Goal: Information Seeking & Learning: Learn about a topic

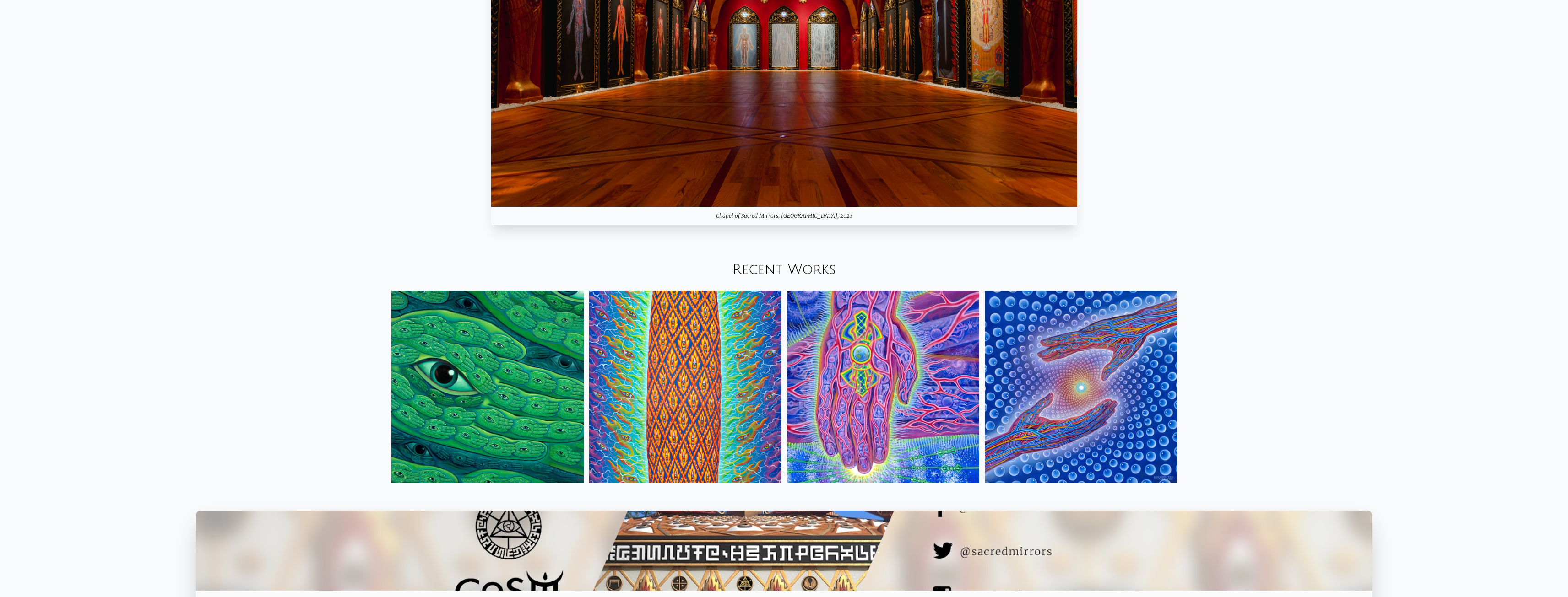
scroll to position [1375, 0]
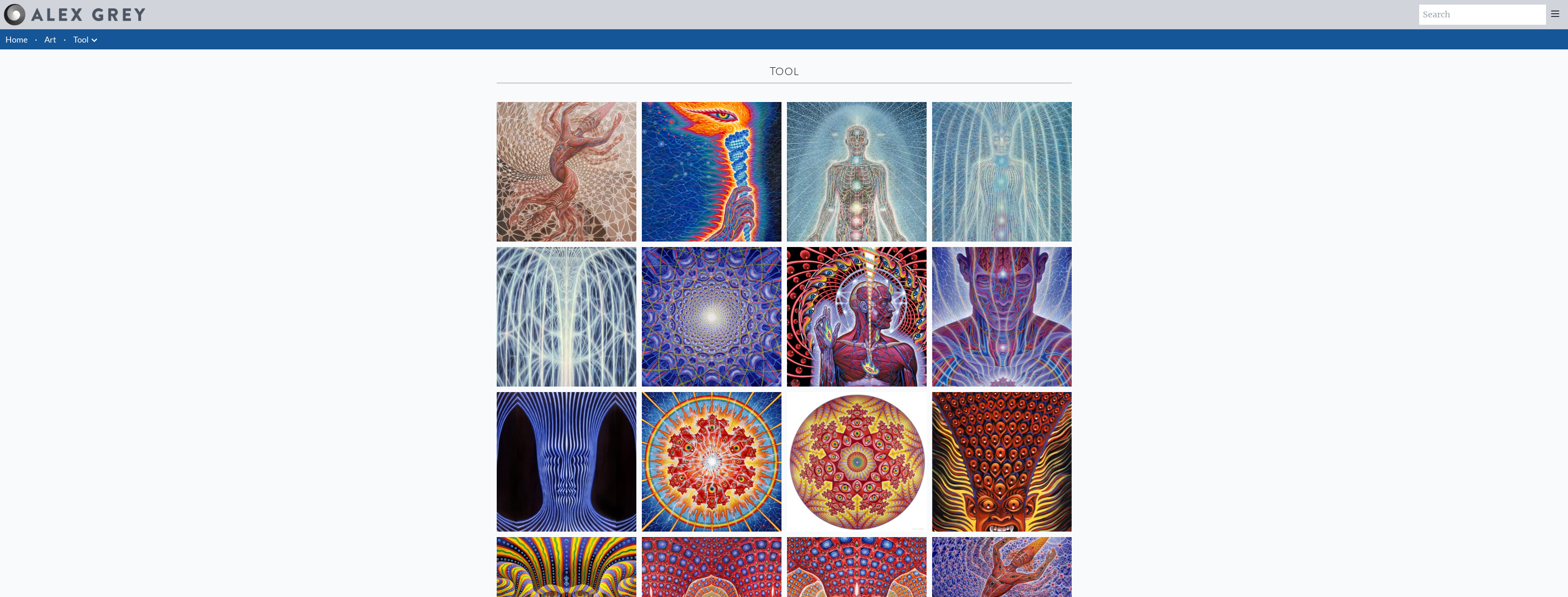
click at [53, 40] on link "Art" at bounding box center [50, 40] width 12 height 13
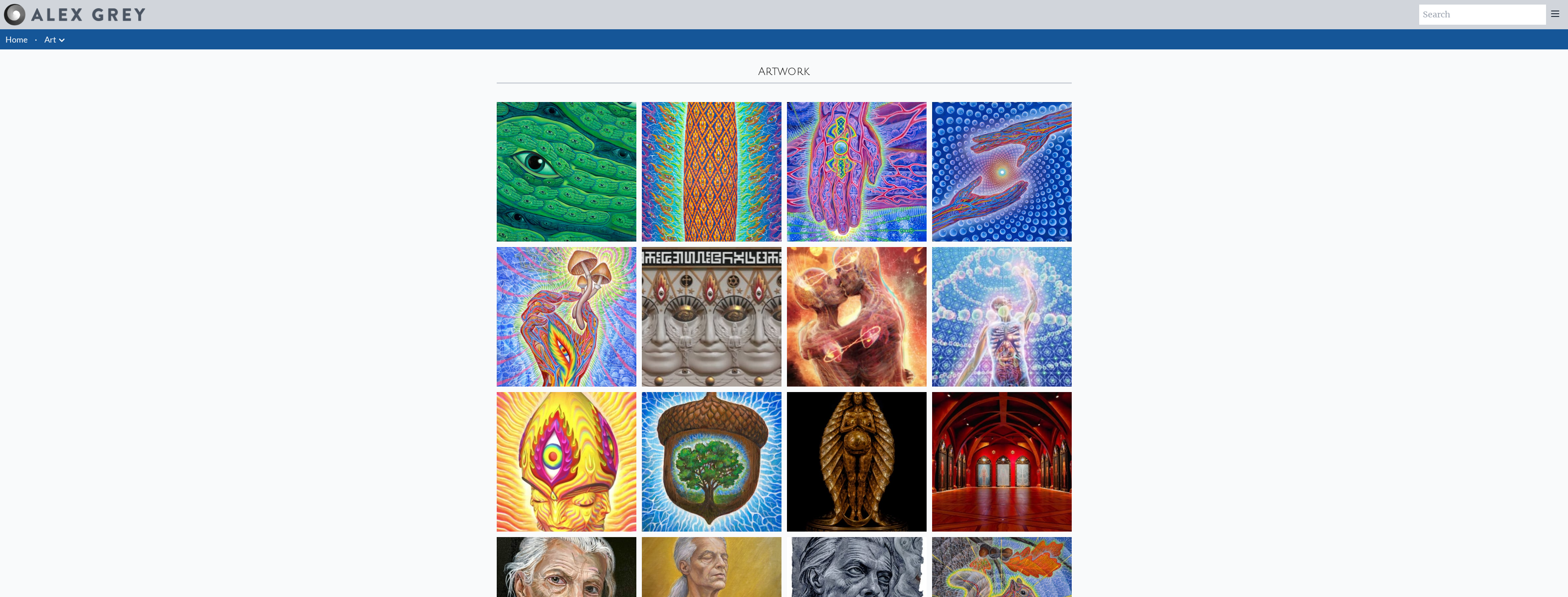
click at [65, 41] on icon at bounding box center [61, 40] width 11 height 11
click at [77, 288] on link "Tattoos" at bounding box center [100, 288] width 88 height 17
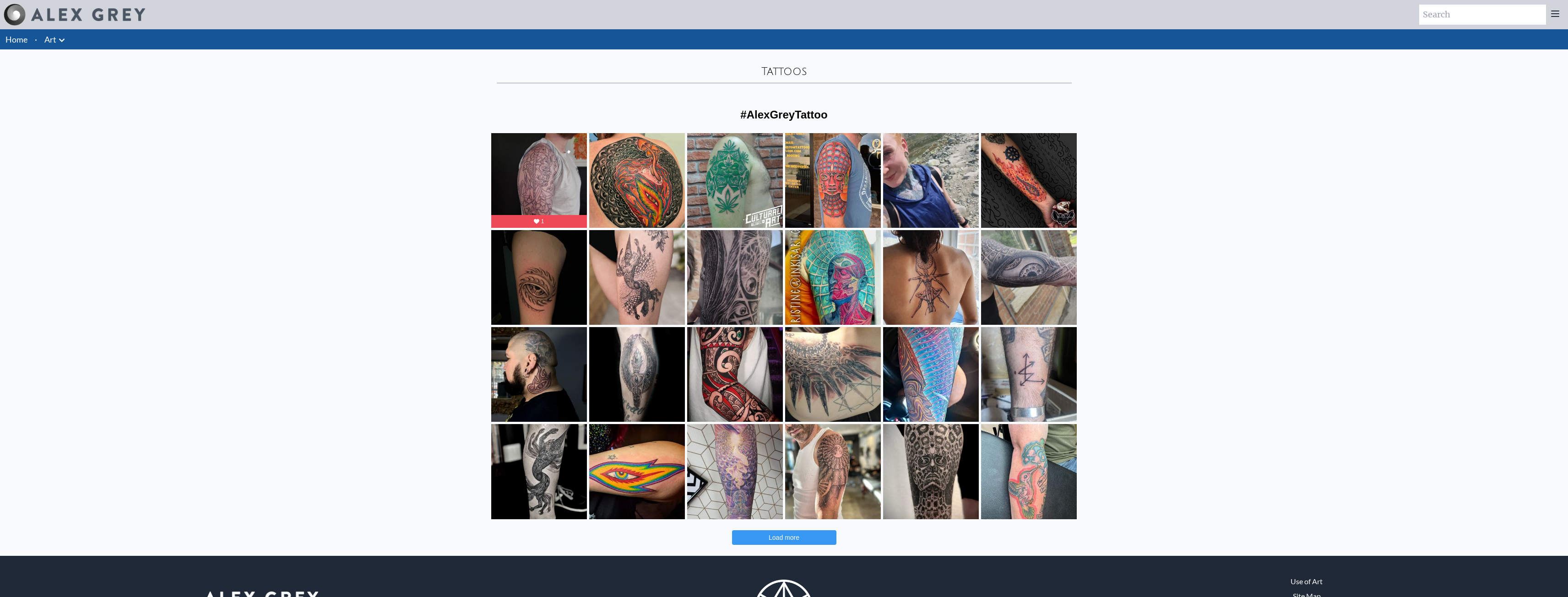
scroll to position [65, 0]
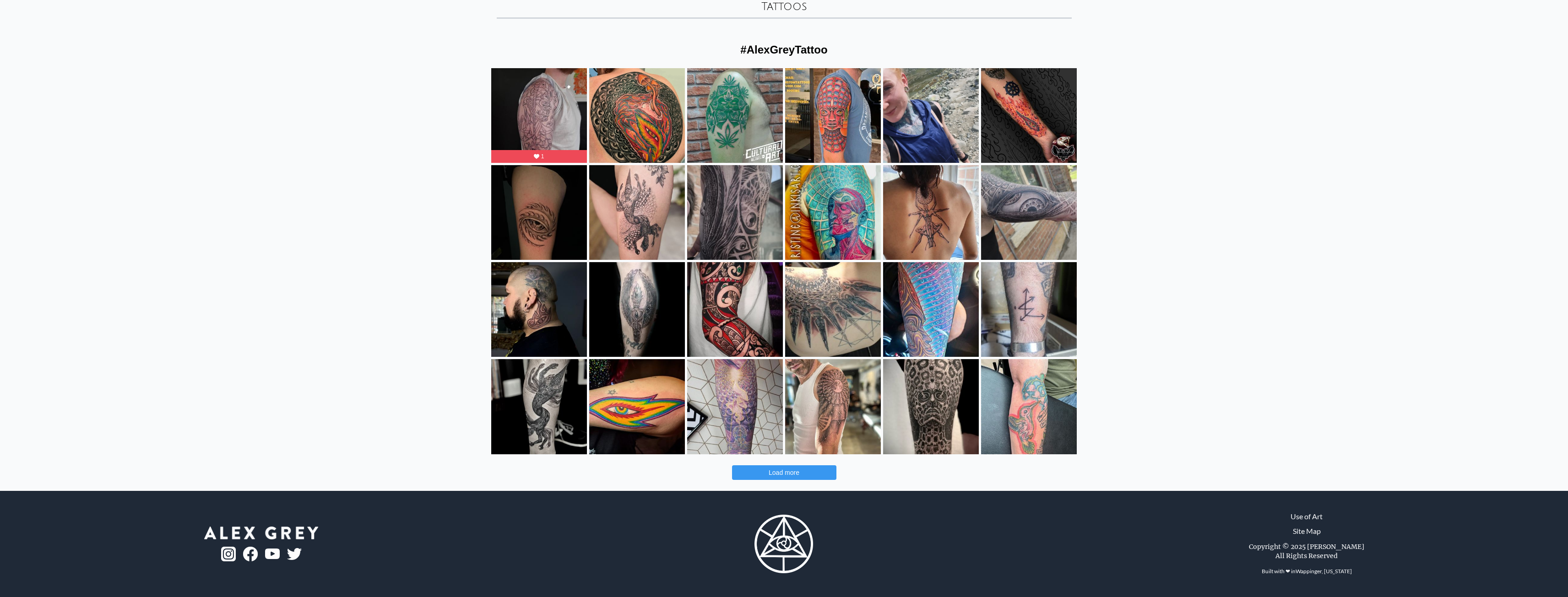
click at [795, 470] on span "Load more" at bounding box center [784, 473] width 31 height 7
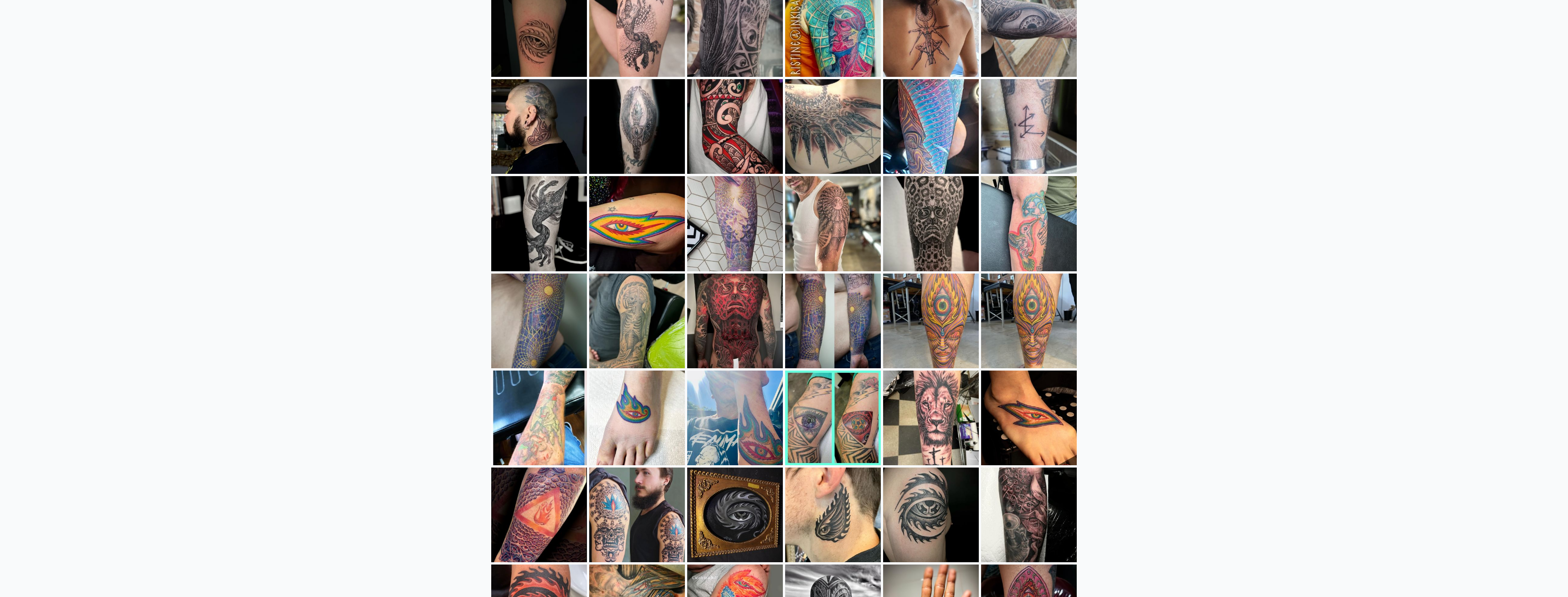
scroll to position [19, 0]
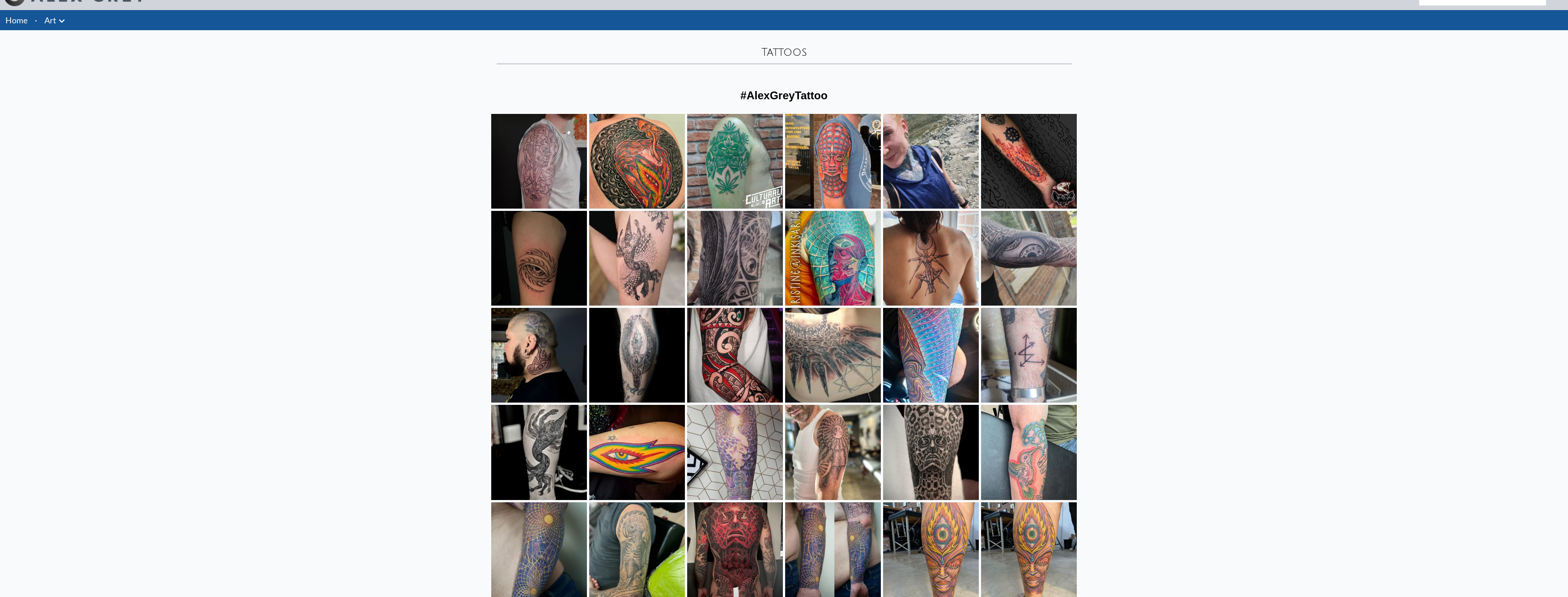
click at [59, 18] on icon at bounding box center [61, 21] width 11 height 11
click at [71, 271] on link "Tattoos" at bounding box center [100, 269] width 88 height 17
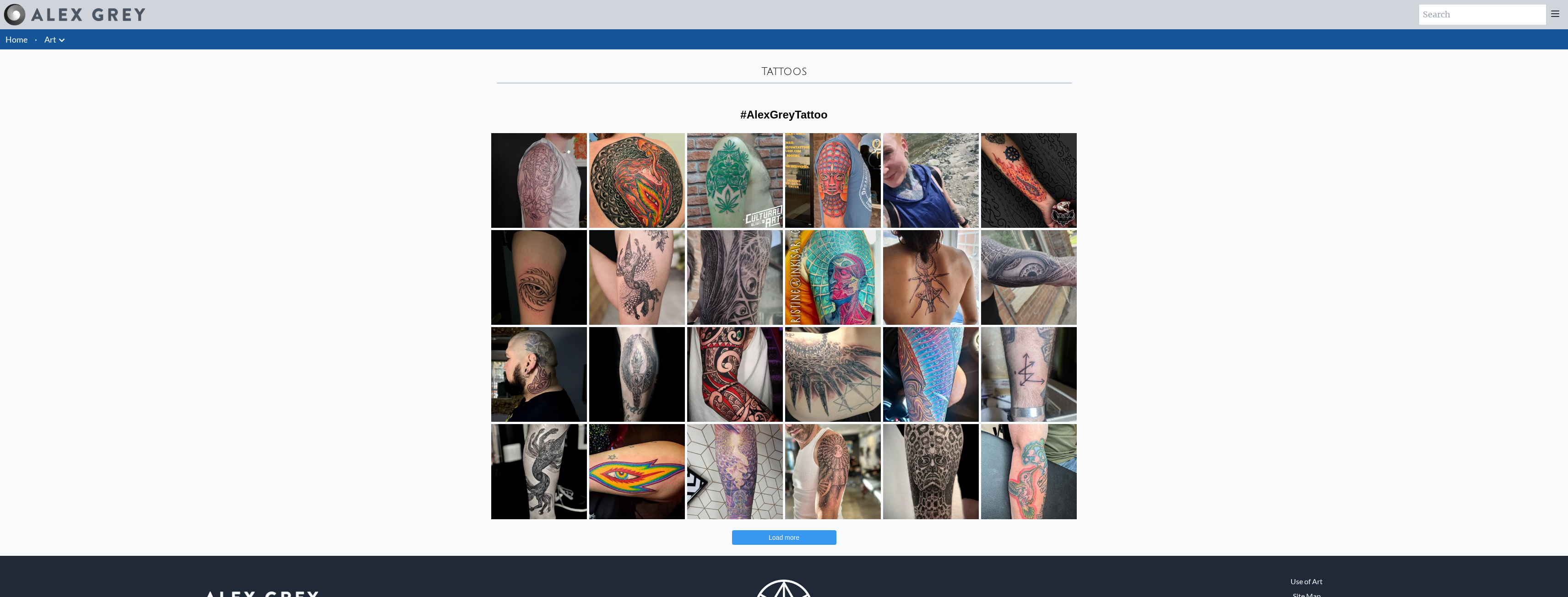
scroll to position [65, 0]
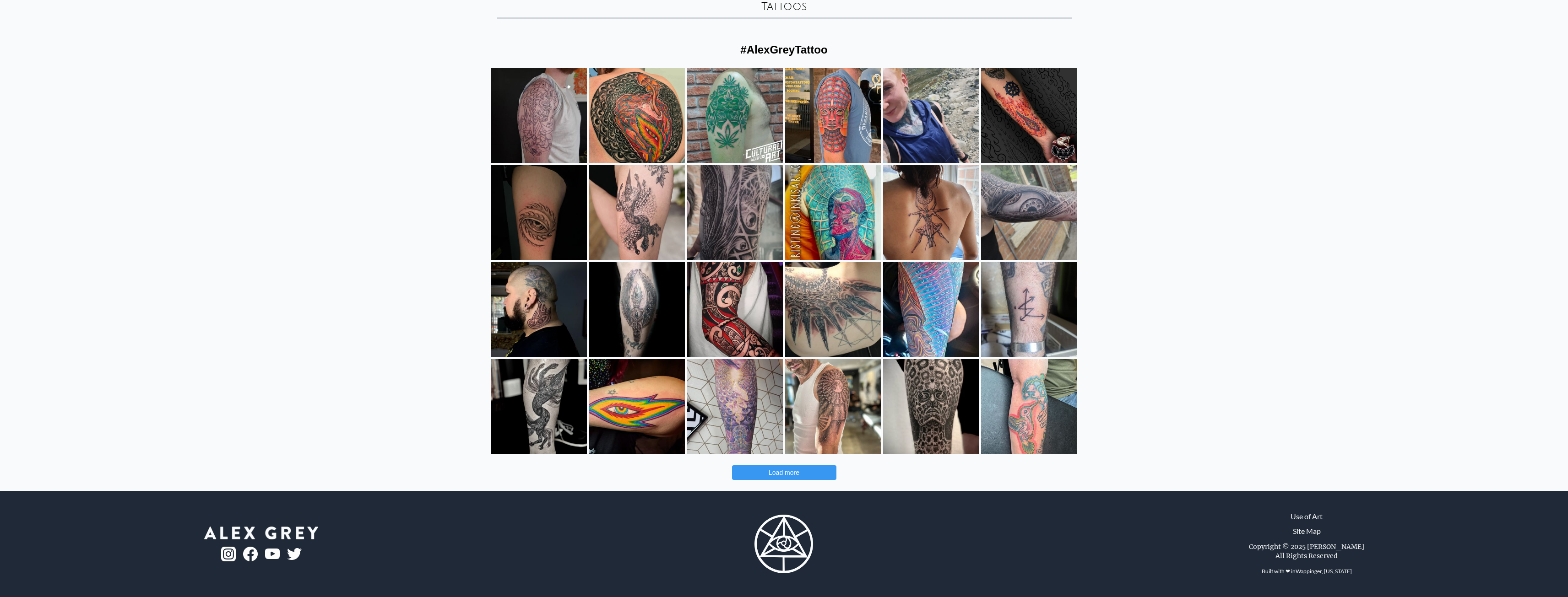
click at [787, 473] on span "Load more" at bounding box center [784, 473] width 31 height 7
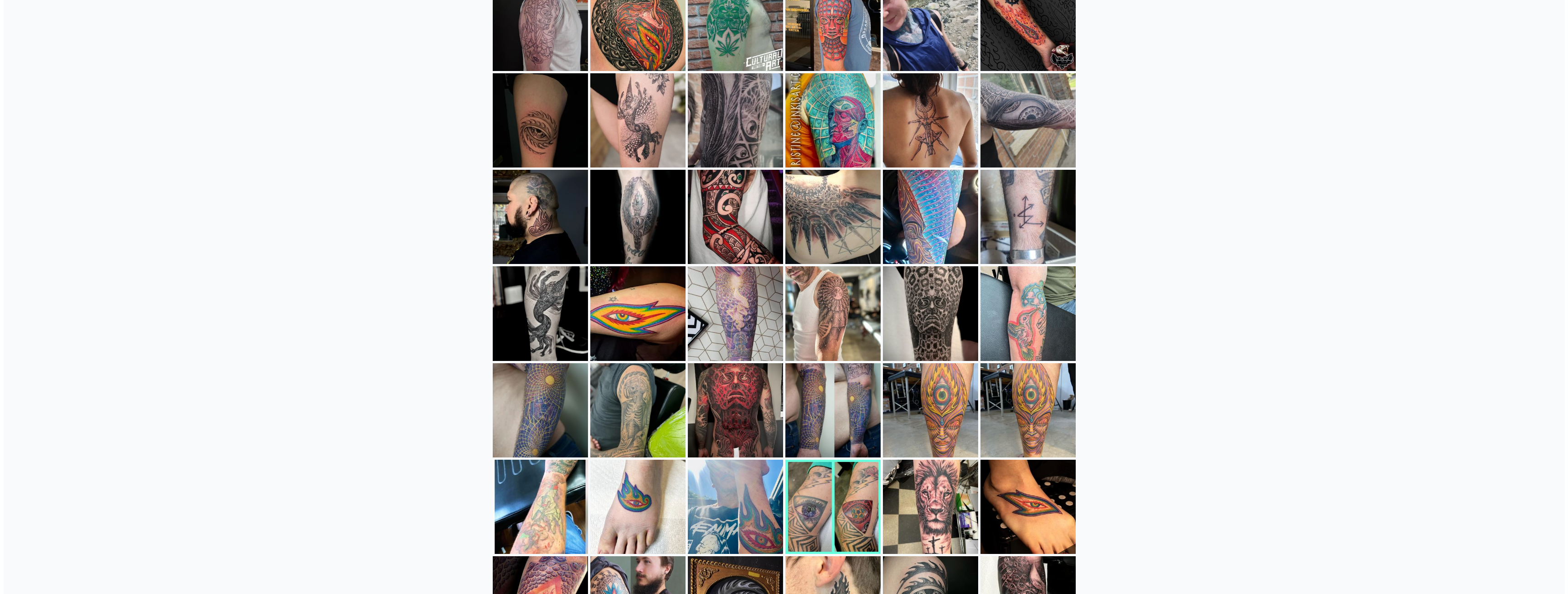
scroll to position [201, 0]
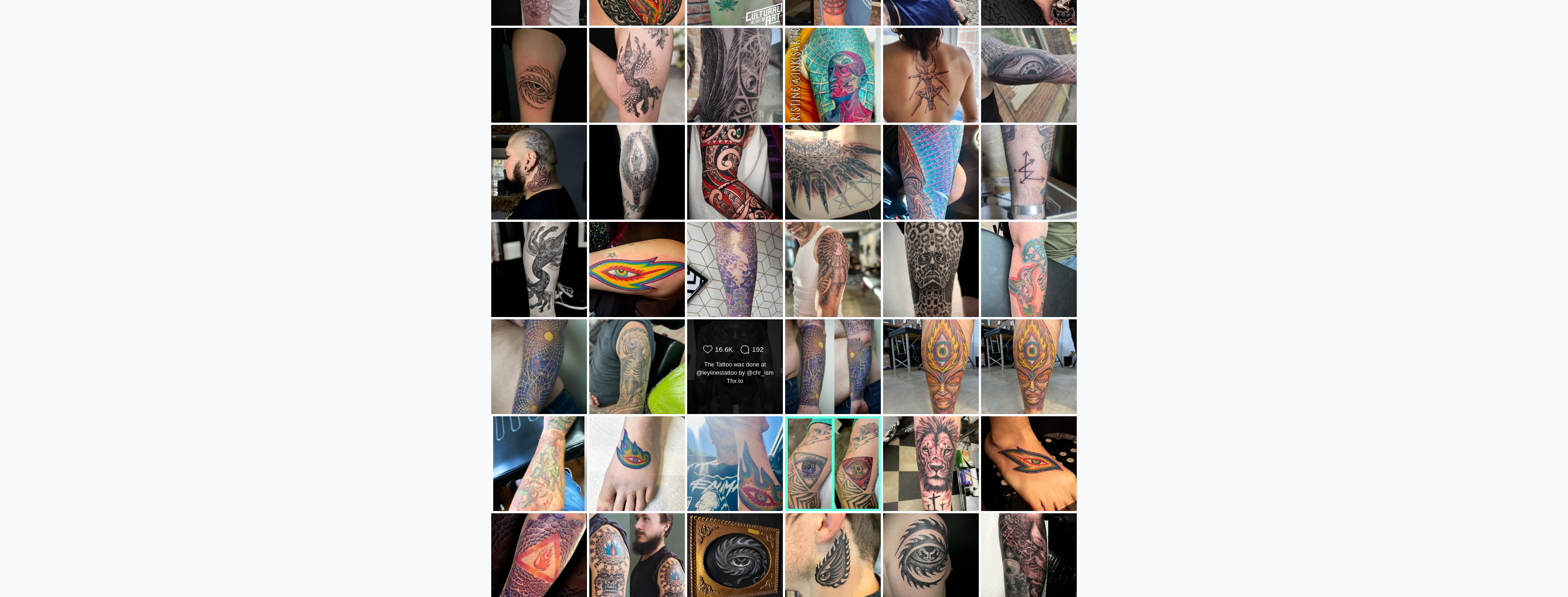
click at [738, 356] on div "Likes Count 16.6K Comments Count 192 The Tattoo was done at @leylinestattoo by …" at bounding box center [735, 367] width 77 height 43
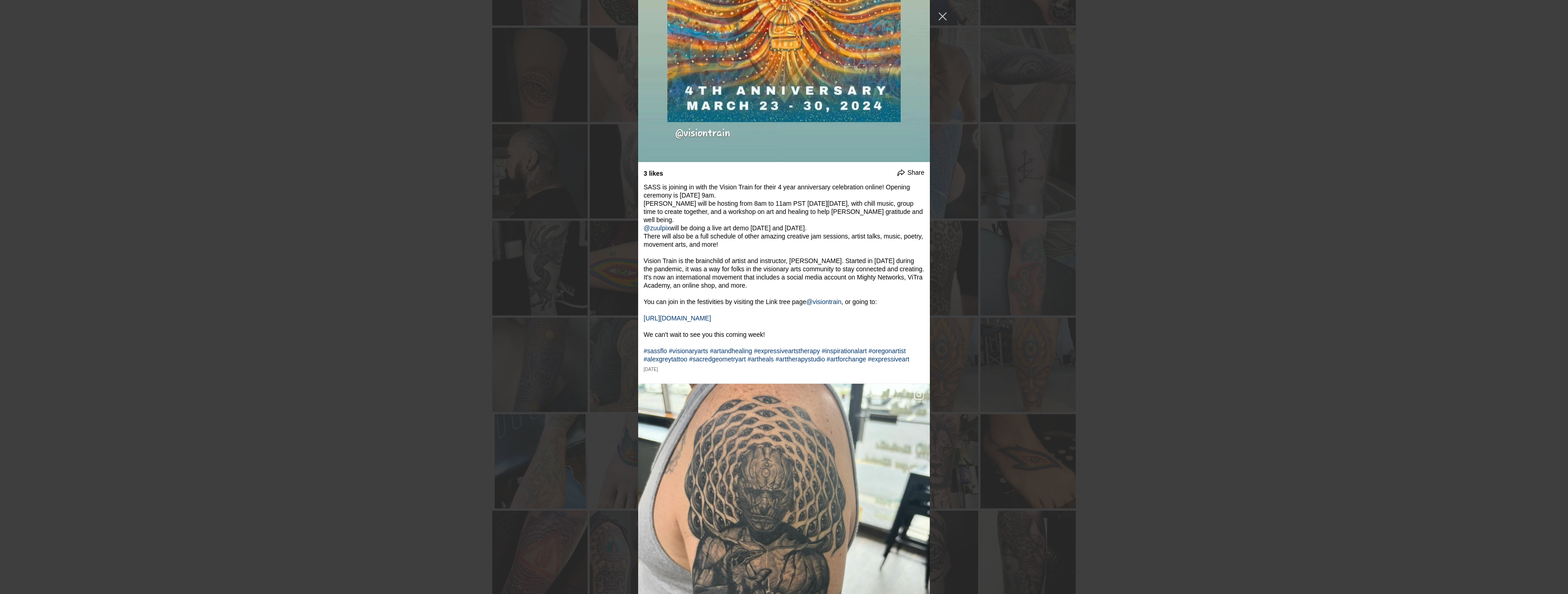
scroll to position [18456, 0]
